Goal: Register for event/course

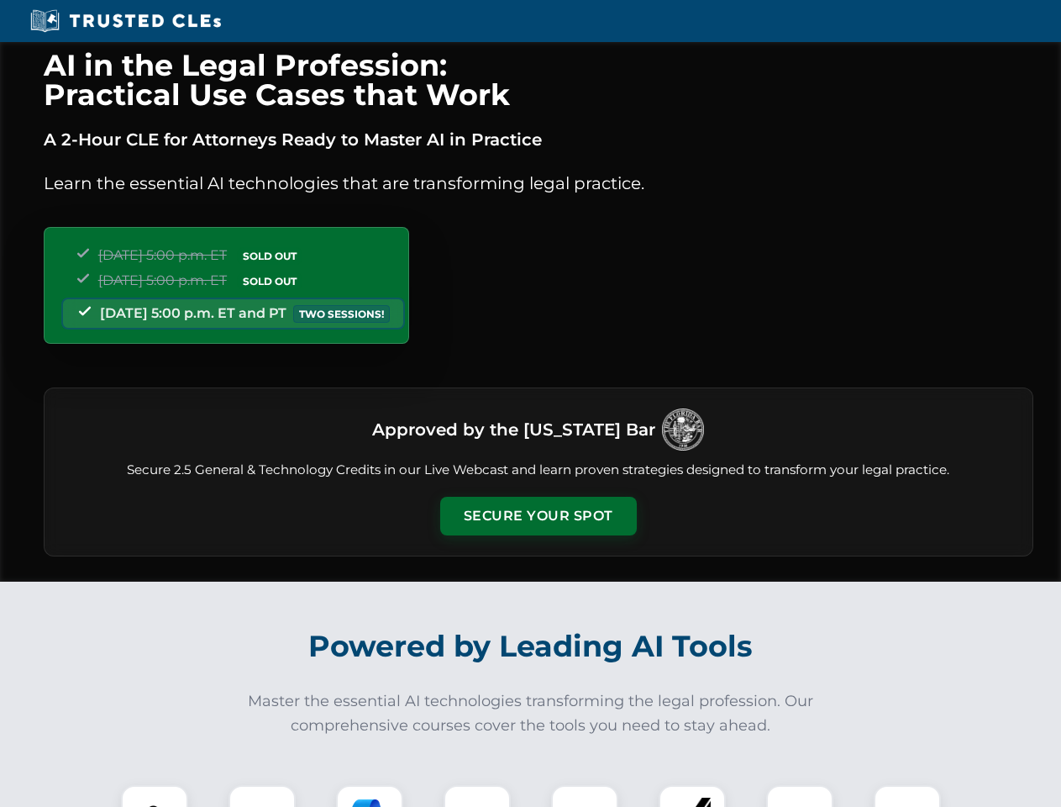
click at [538, 516] on button "Secure Your Spot" at bounding box center [538, 516] width 197 height 39
click at [155, 796] on img at bounding box center [154, 818] width 49 height 49
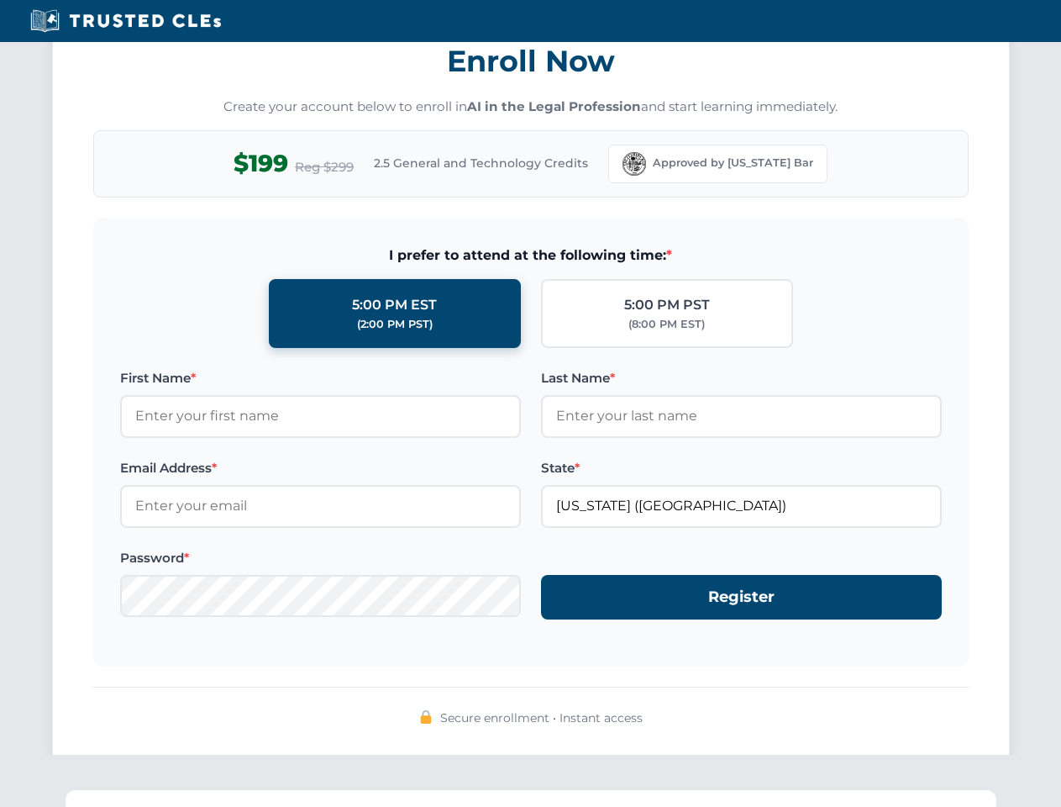
scroll to position [1649, 0]
